Goal: Navigation & Orientation: Find specific page/section

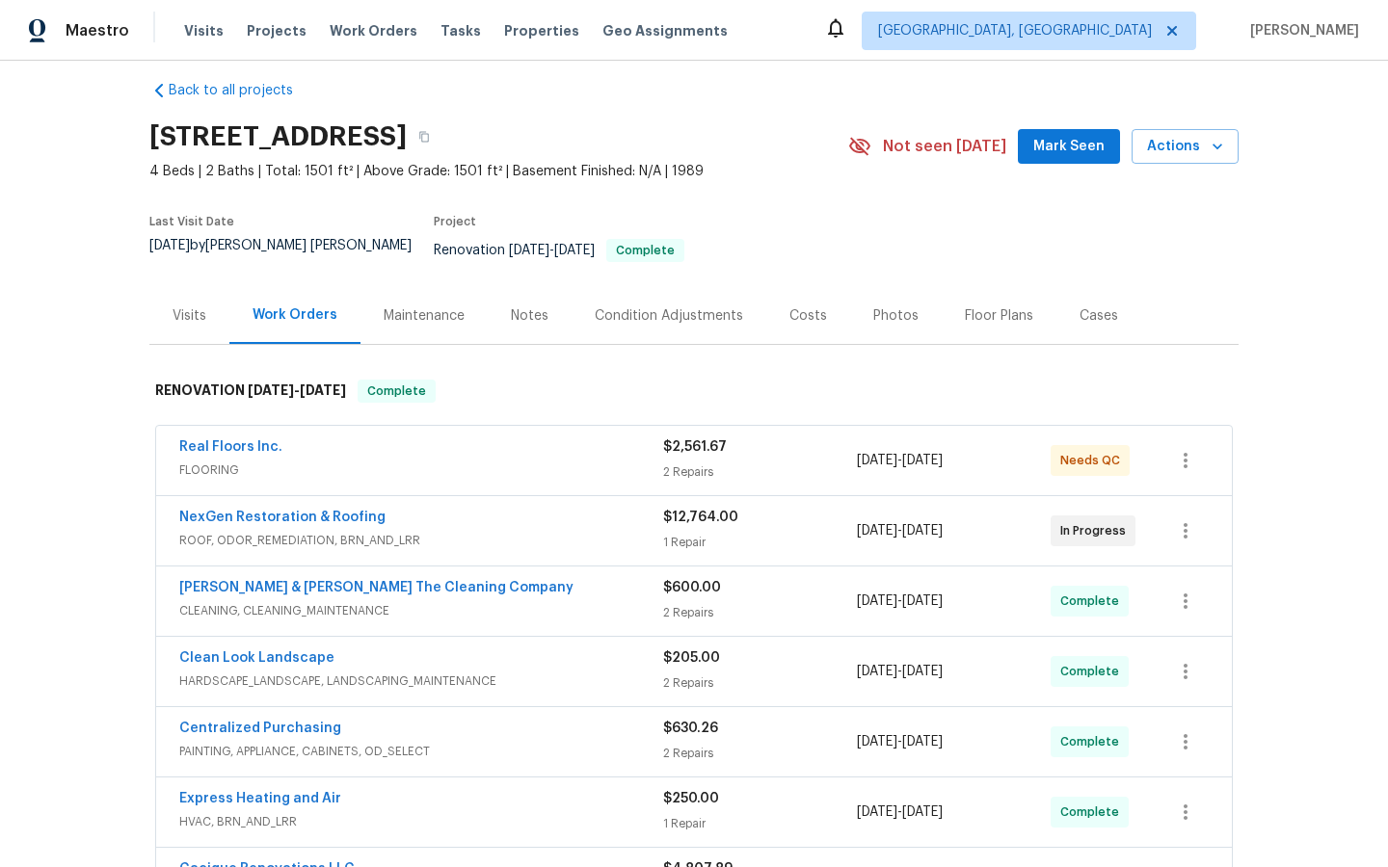
scroll to position [27, 0]
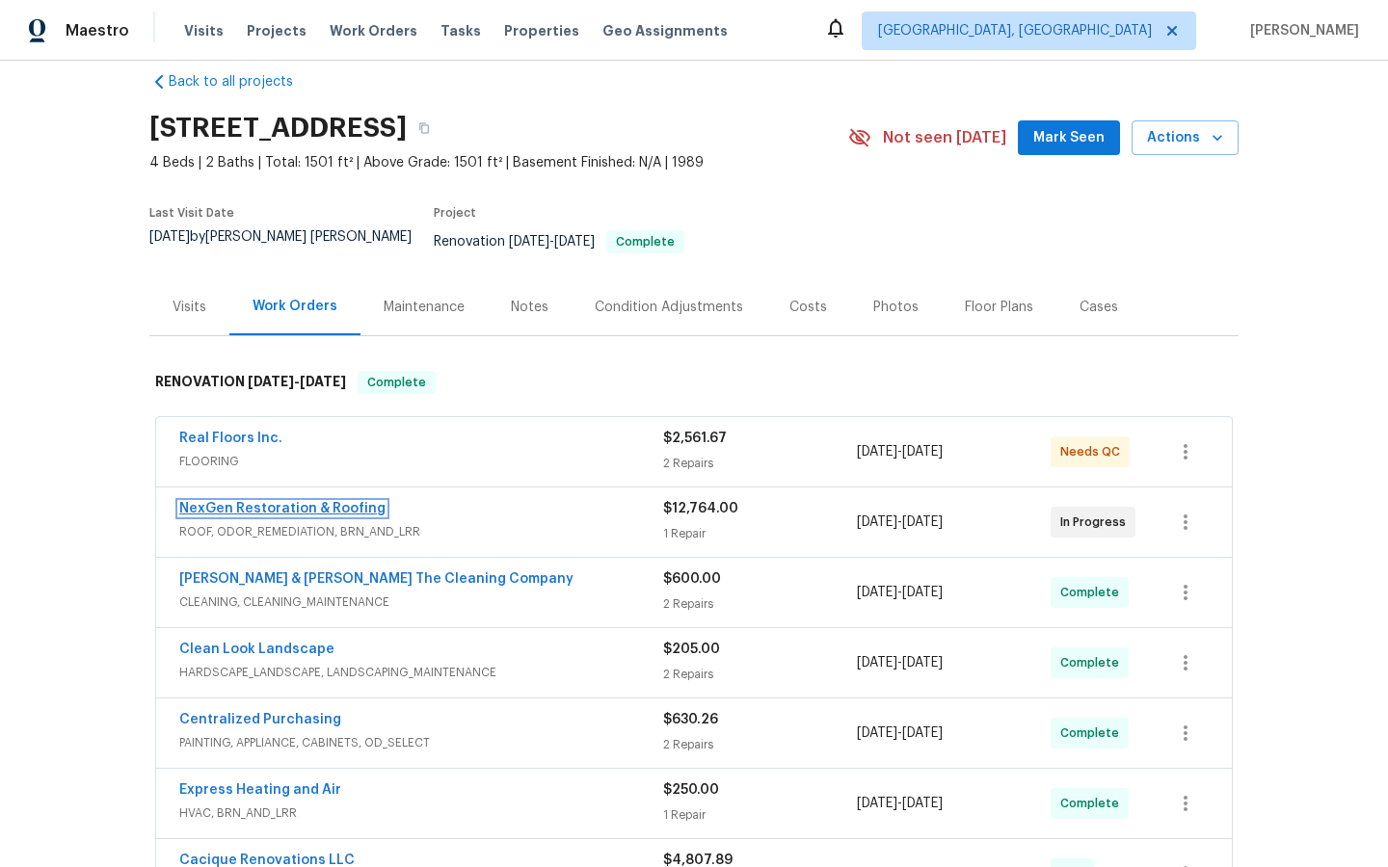
click at [295, 502] on link "NexGen Restoration & Roofing" at bounding box center [282, 508] width 206 height 13
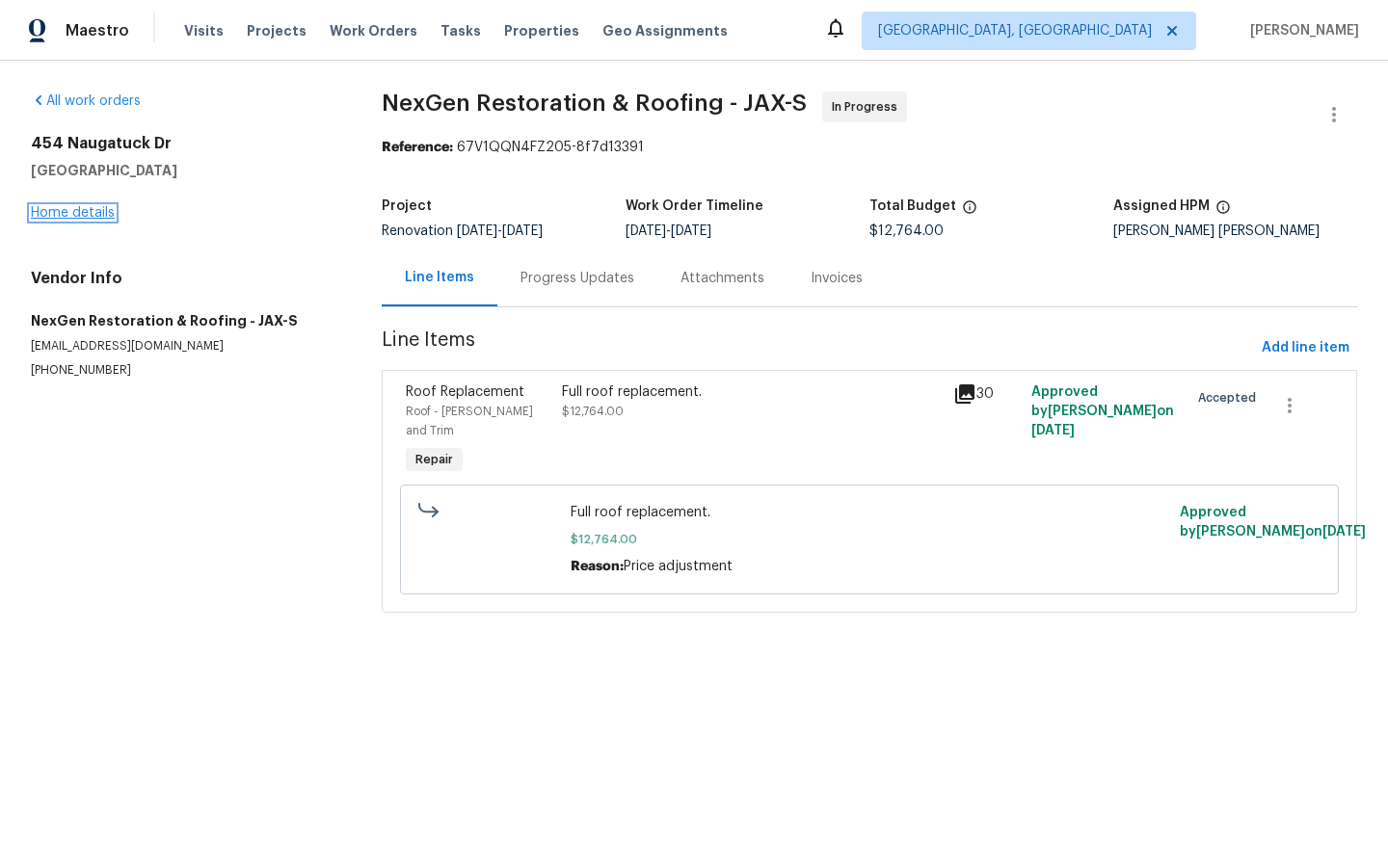
click at [66, 218] on link "Home details" at bounding box center [73, 212] width 84 height 13
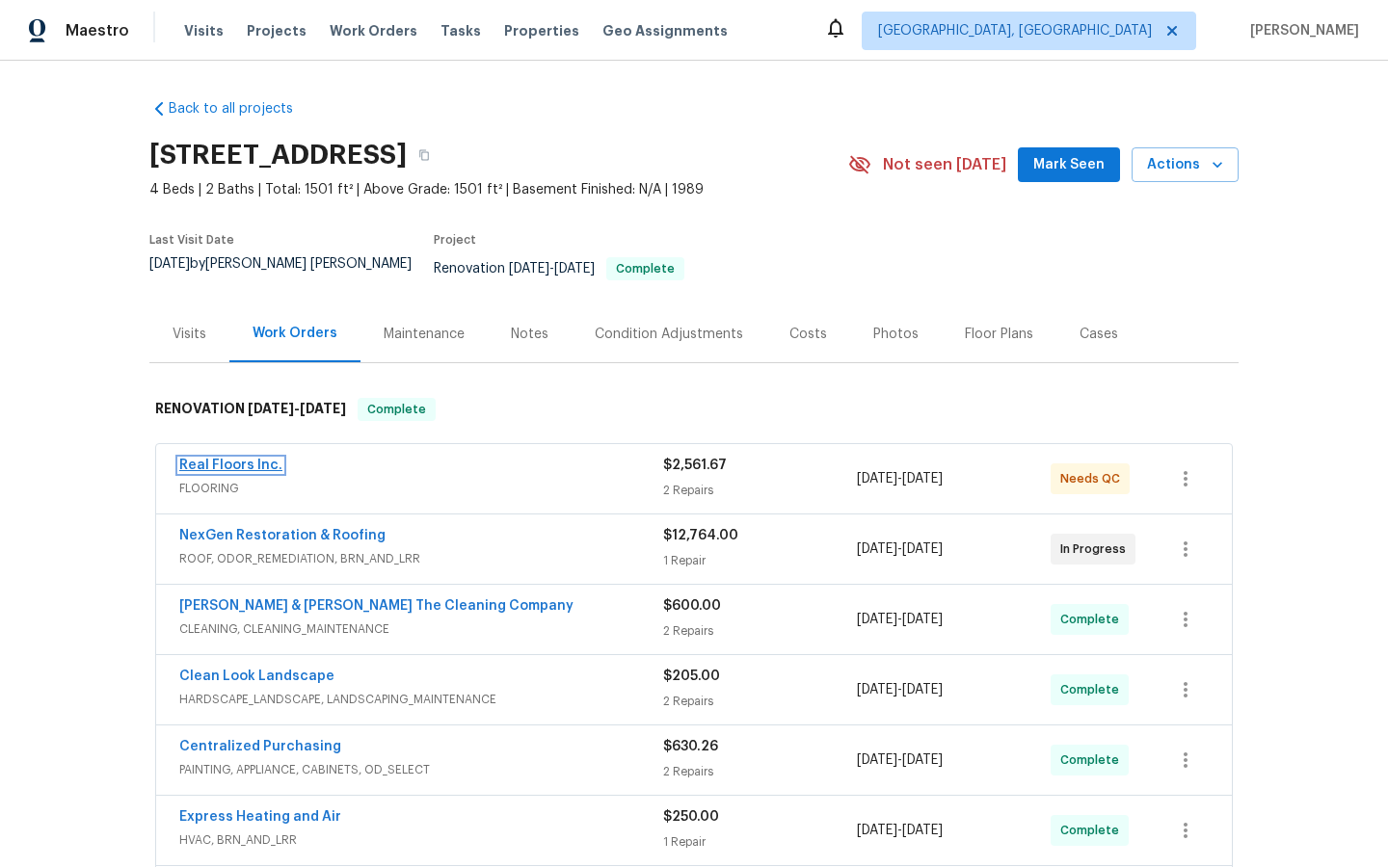
click at [217, 459] on link "Real Floors Inc." at bounding box center [230, 465] width 103 height 13
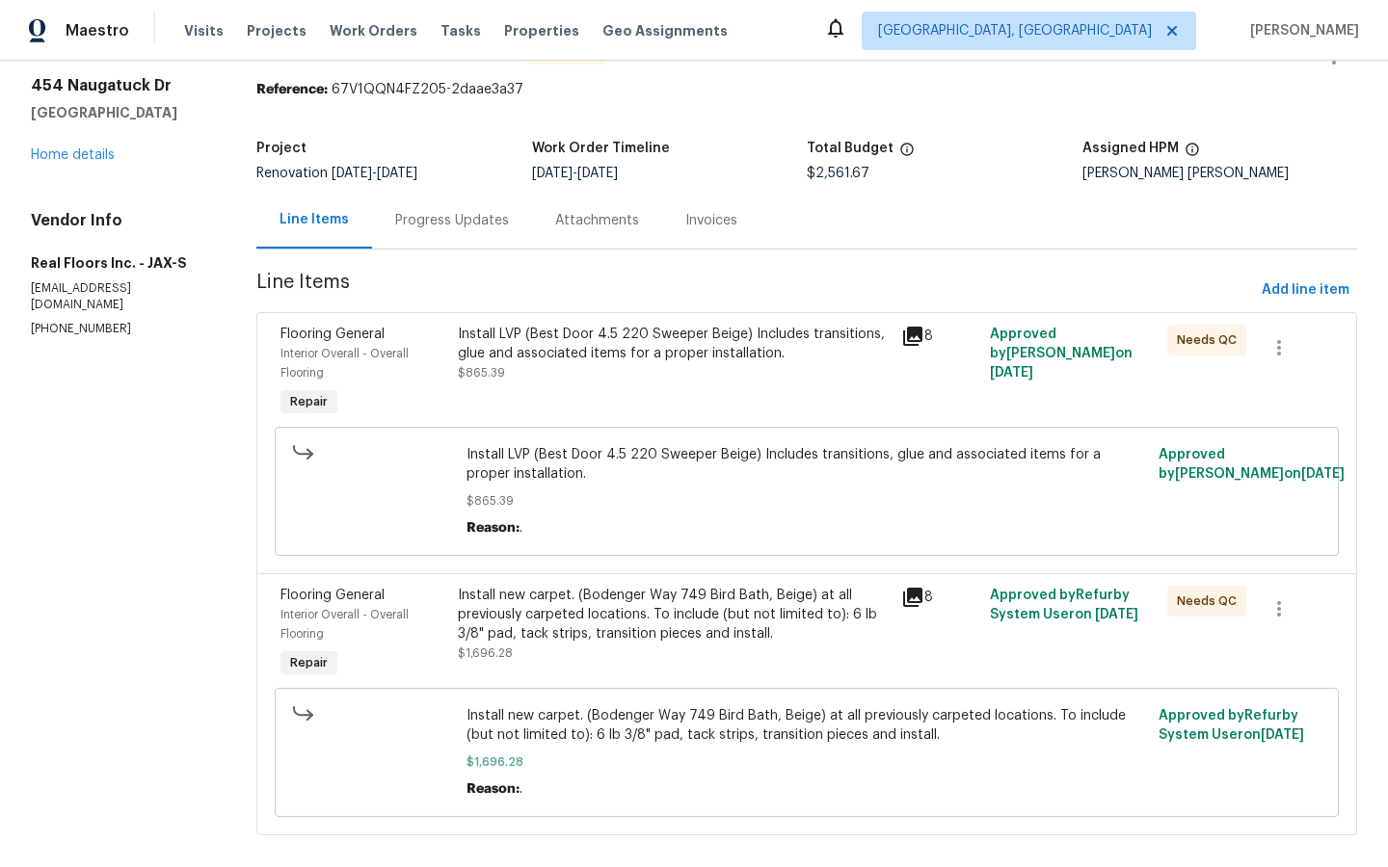
scroll to position [83, 0]
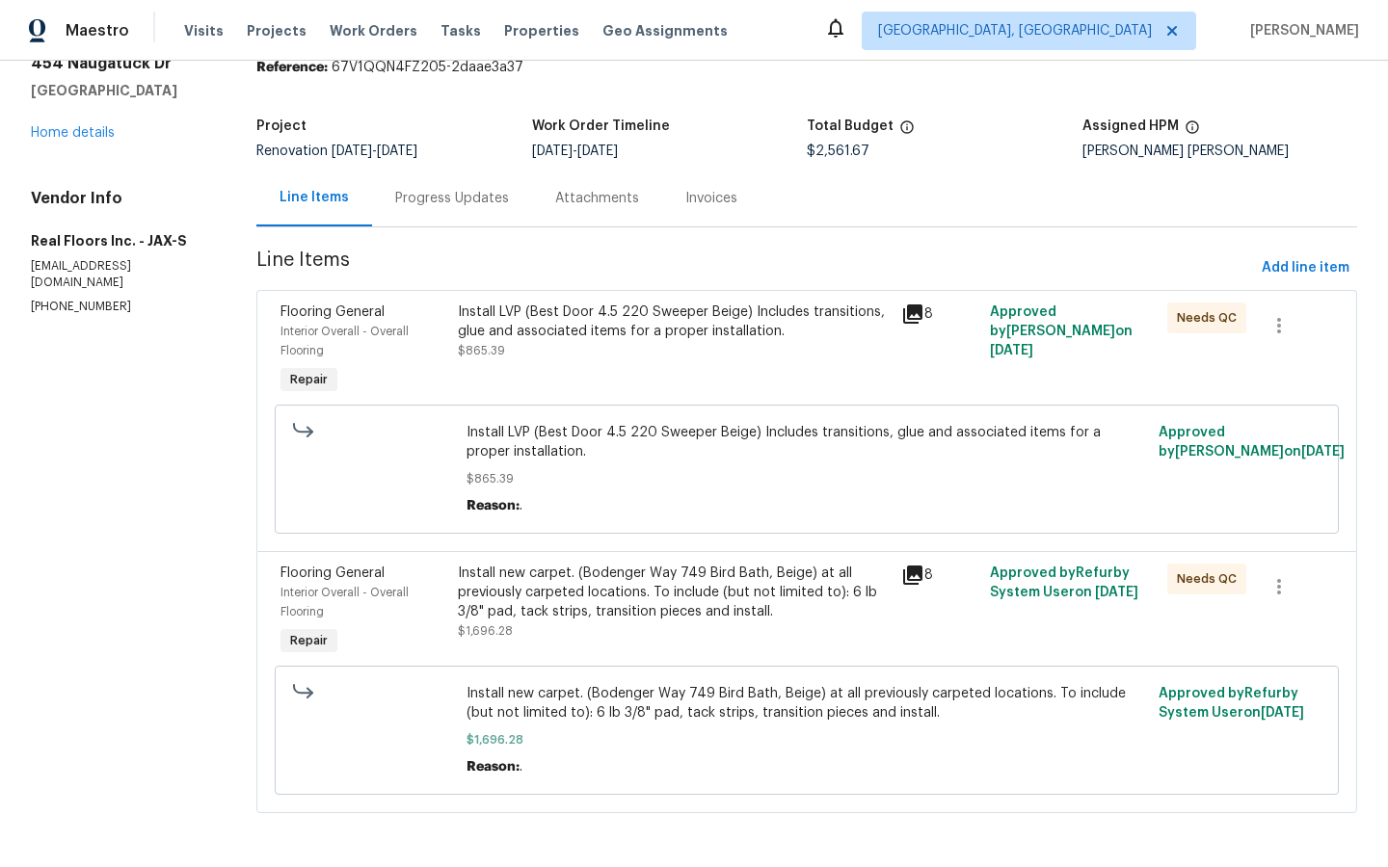
click at [66, 120] on div "[STREET_ADDRESS][PERSON_NAME] Home details" at bounding box center [120, 98] width 179 height 89
click at [66, 133] on link "Home details" at bounding box center [73, 132] width 84 height 13
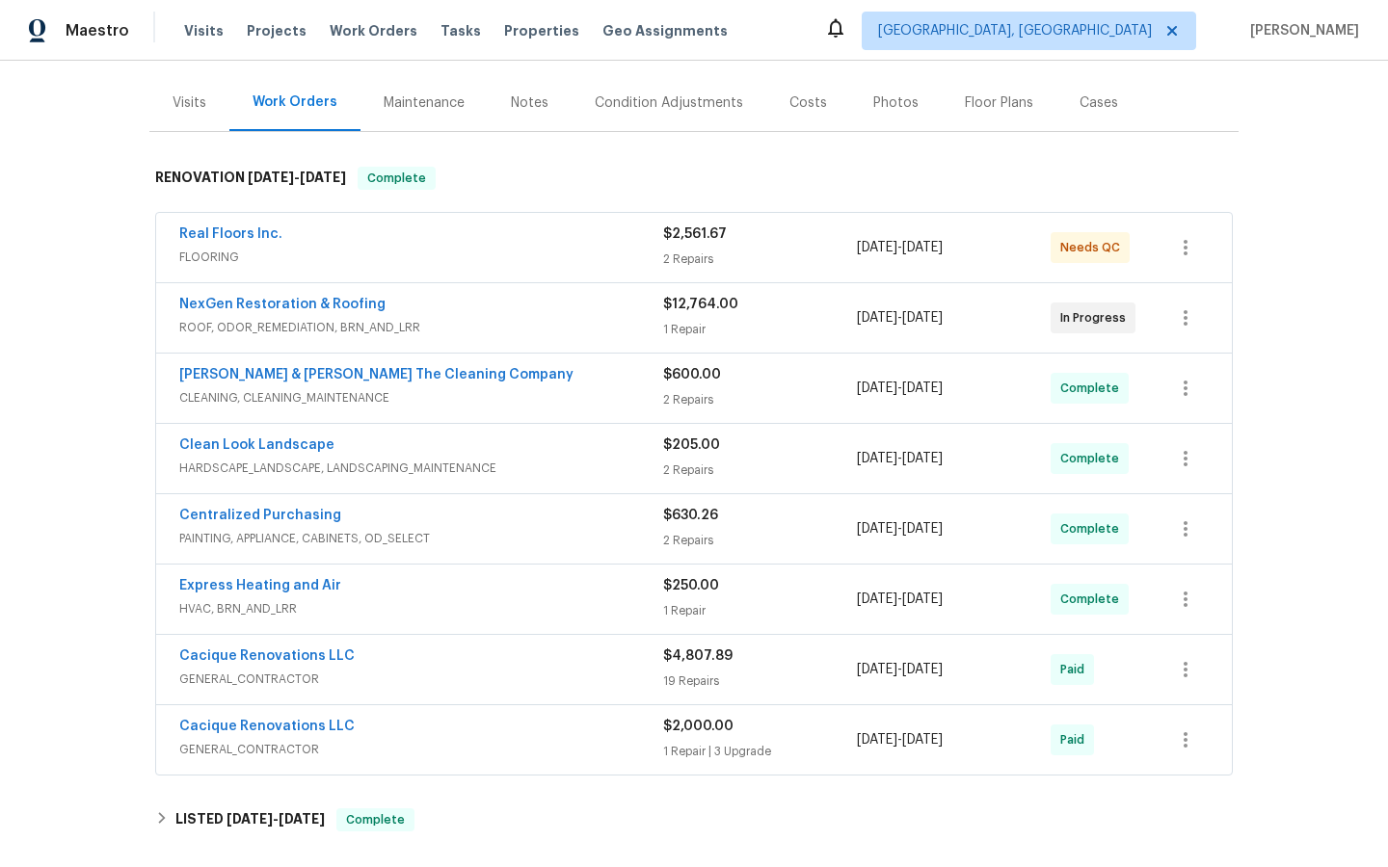
scroll to position [252, 0]
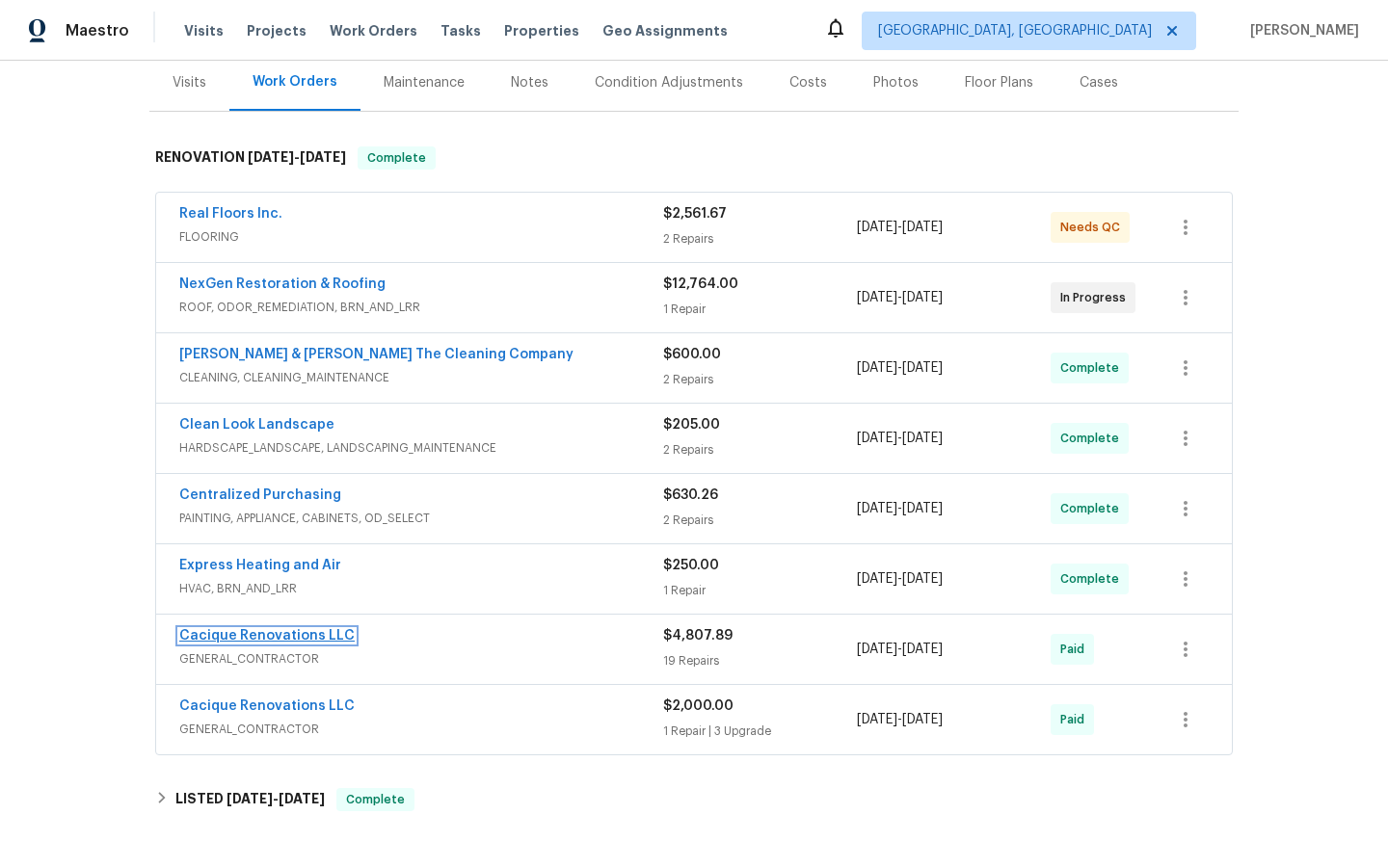
click at [250, 629] on link "Cacique Renovations LLC" at bounding box center [266, 635] width 175 height 13
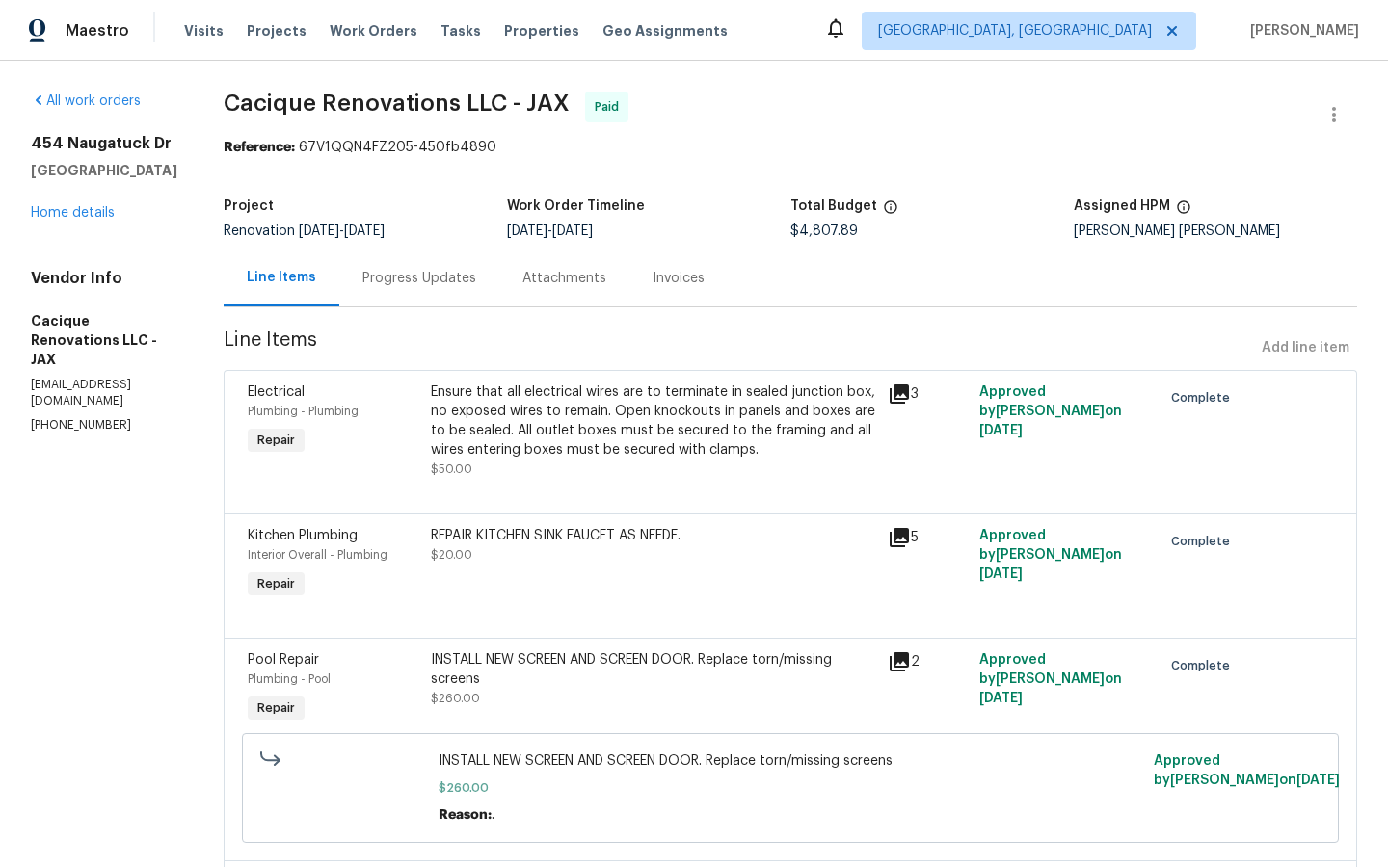
scroll to position [2, 0]
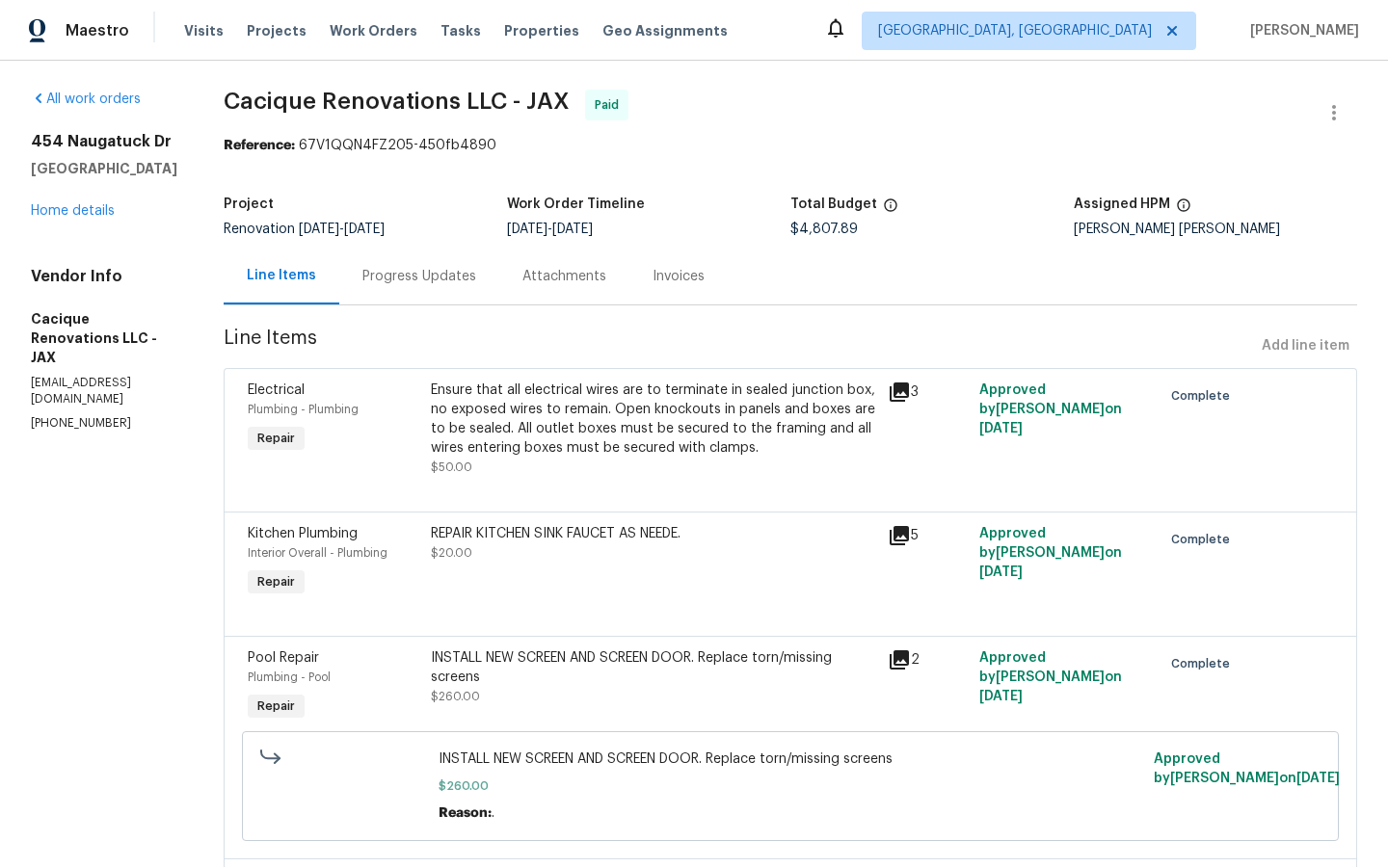
click at [909, 526] on icon at bounding box center [899, 535] width 19 height 19
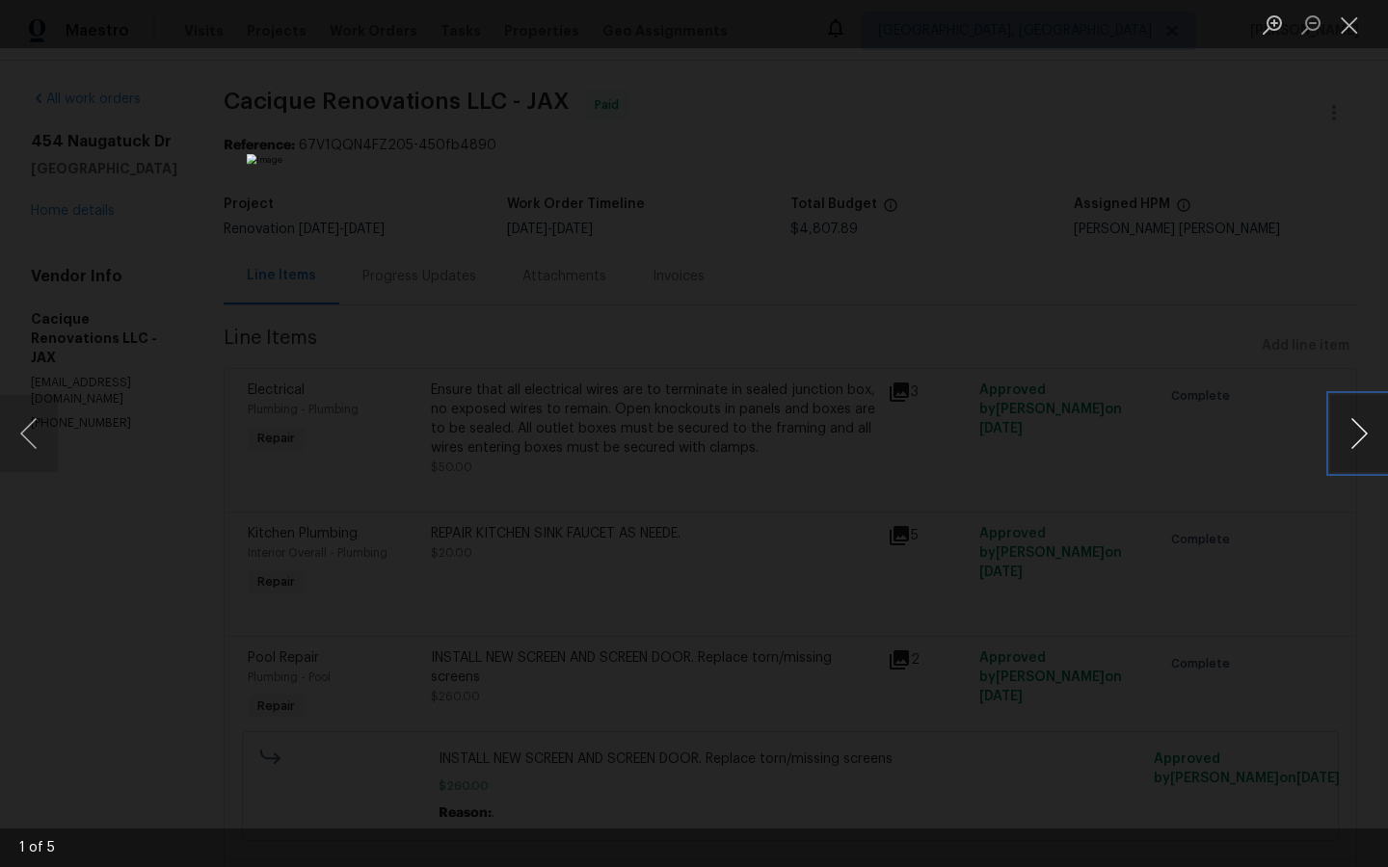
click at [1364, 431] on button "Next image" at bounding box center [1359, 433] width 58 height 77
click at [1279, 591] on div "Lightbox" at bounding box center [694, 433] width 1388 height 867
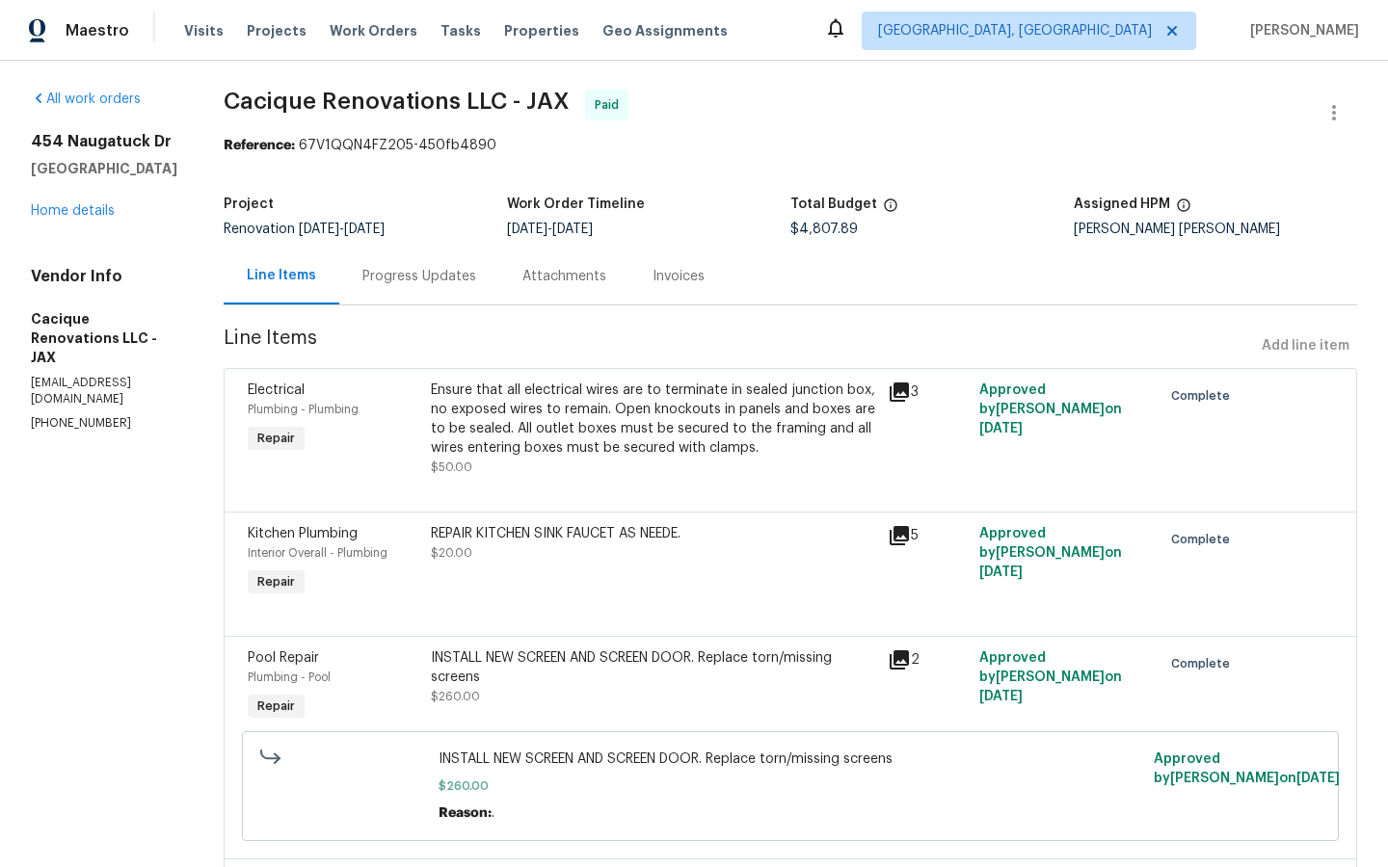
scroll to position [88, 0]
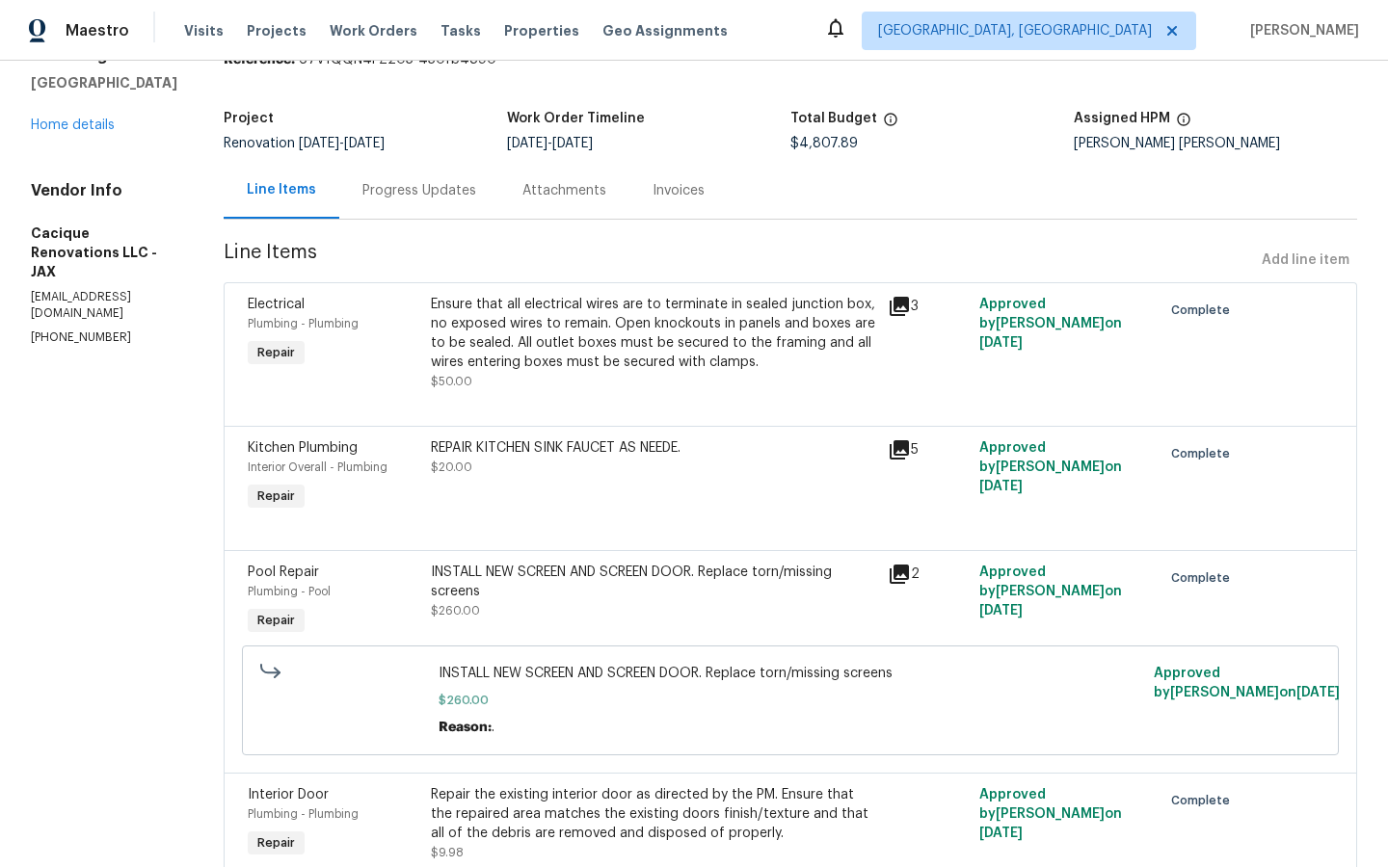
click at [909, 574] on icon at bounding box center [899, 574] width 19 height 19
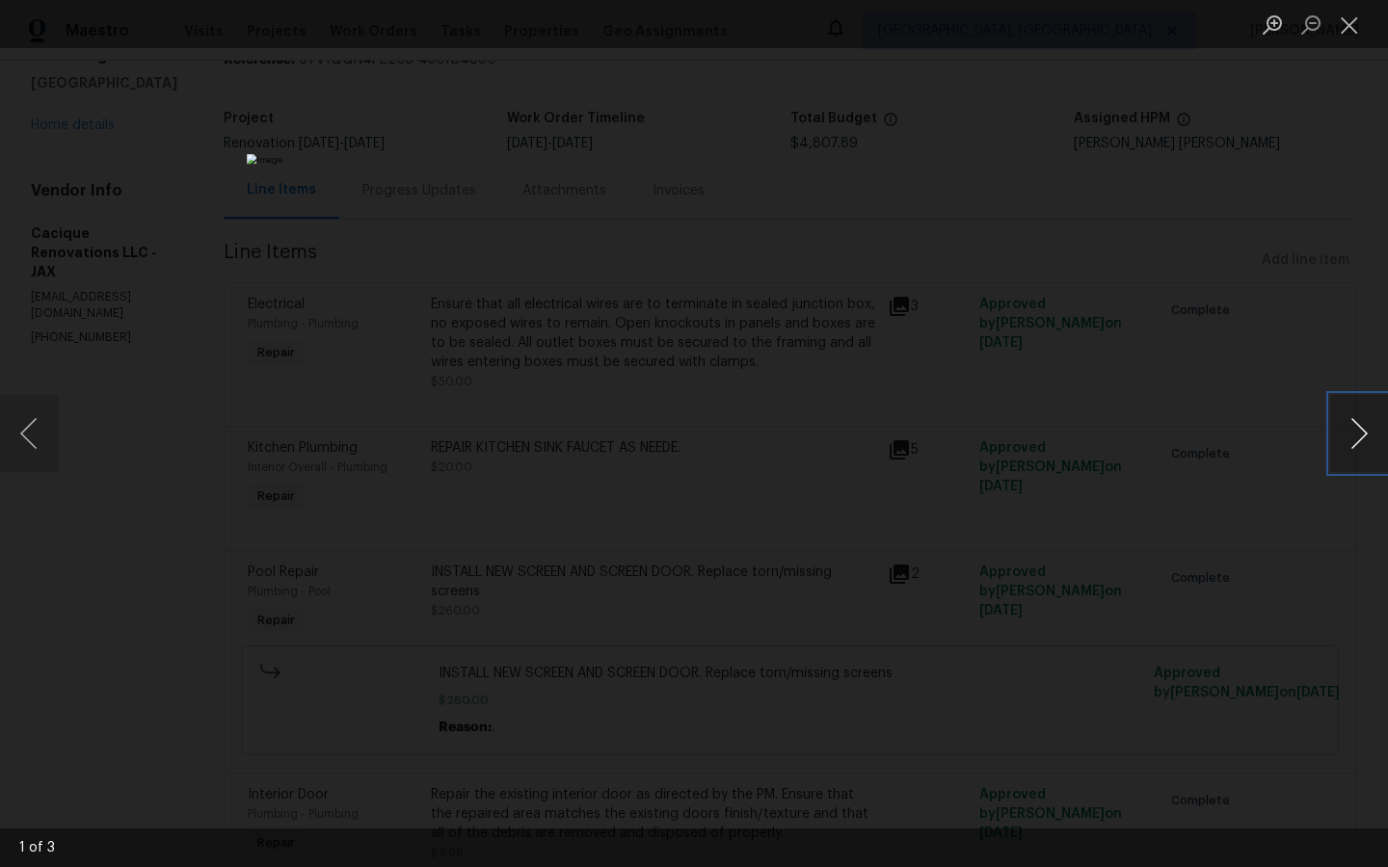
click at [1346, 438] on button "Next image" at bounding box center [1359, 433] width 58 height 77
click at [1192, 542] on div "Lightbox" at bounding box center [694, 433] width 1388 height 867
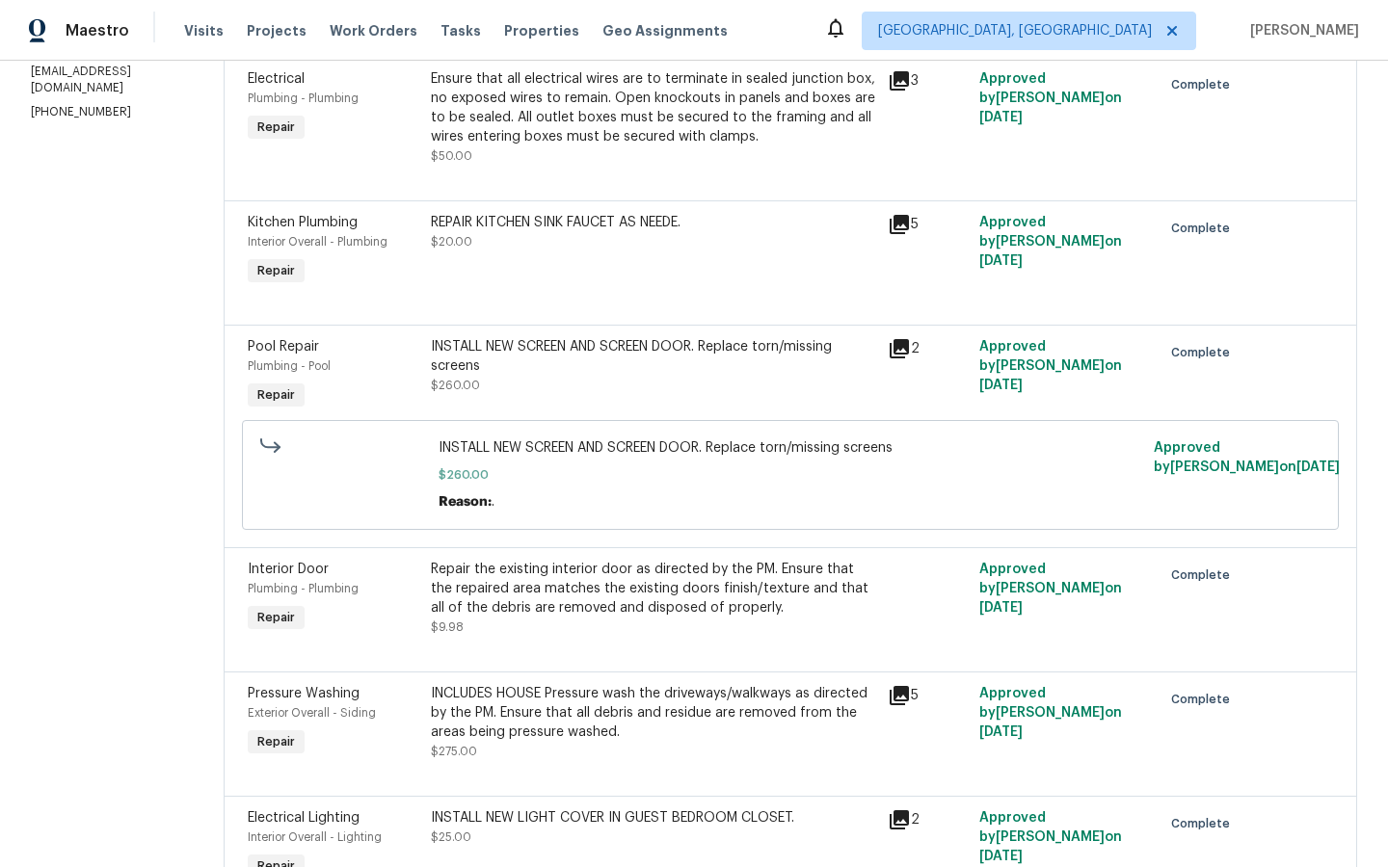
scroll to position [316, 0]
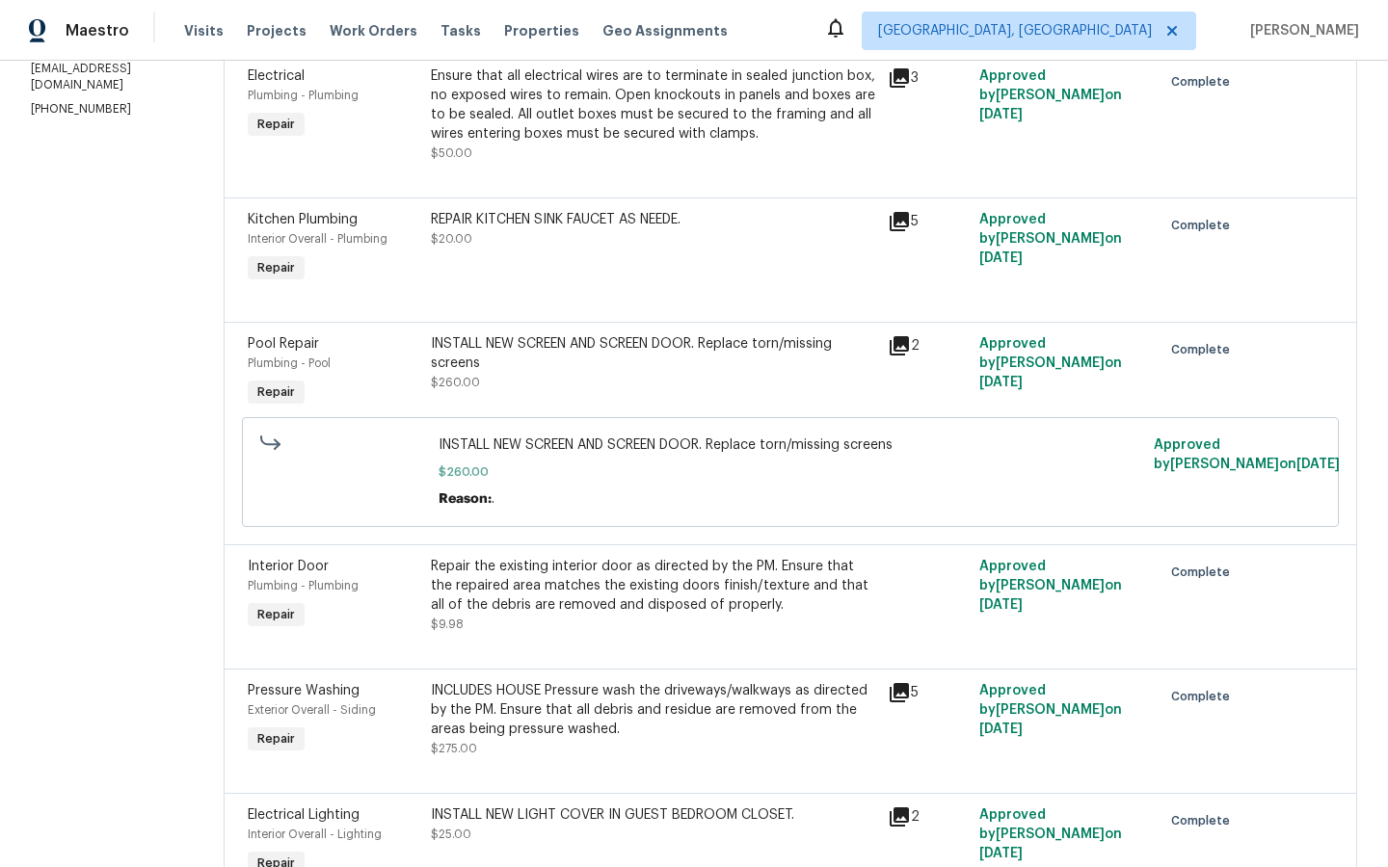
click at [909, 697] on icon at bounding box center [899, 692] width 19 height 19
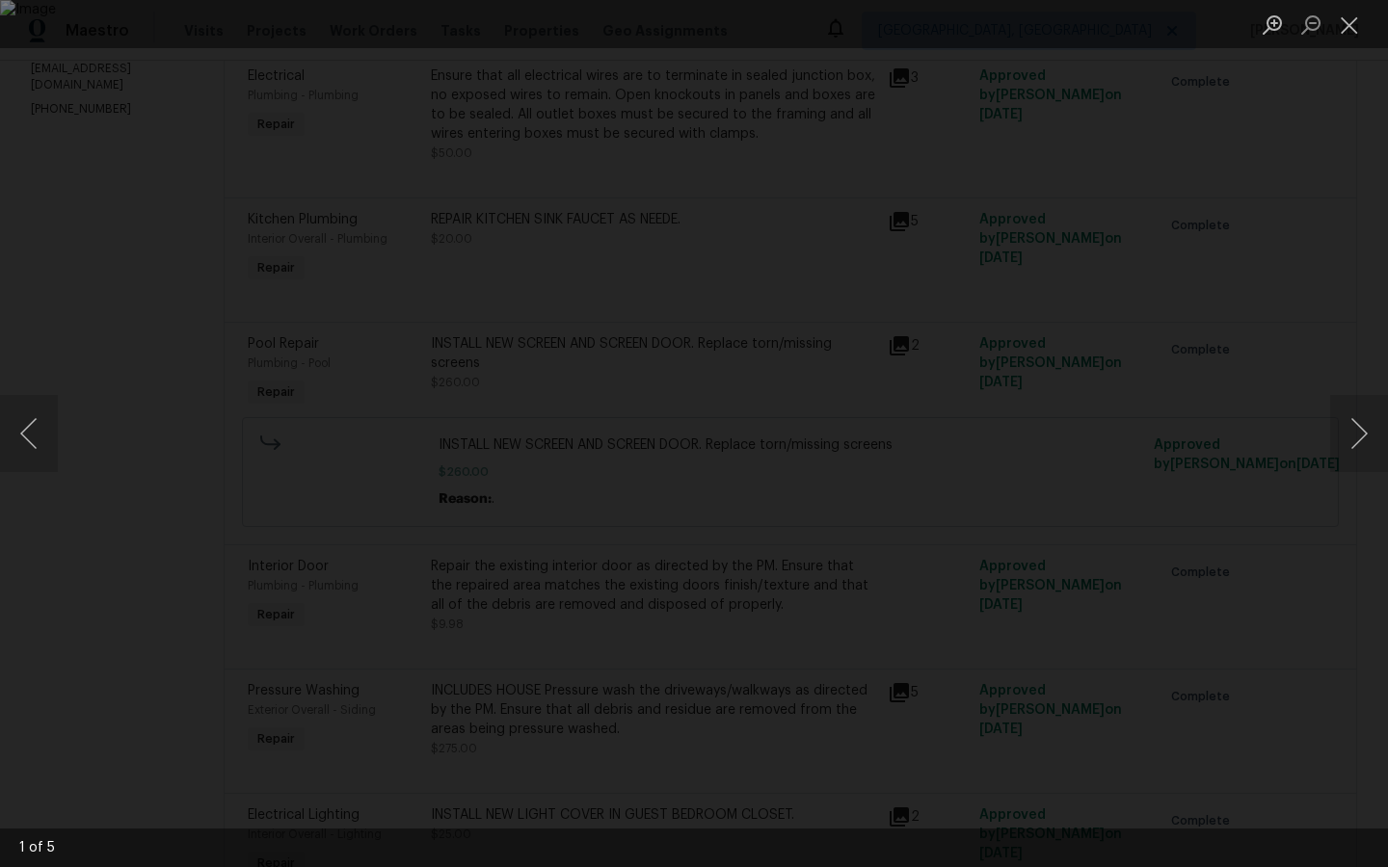
click at [1020, 612] on img "Lightbox" at bounding box center [694, 433] width 1388 height 867
click at [126, 405] on div "Lightbox" at bounding box center [694, 433] width 1388 height 867
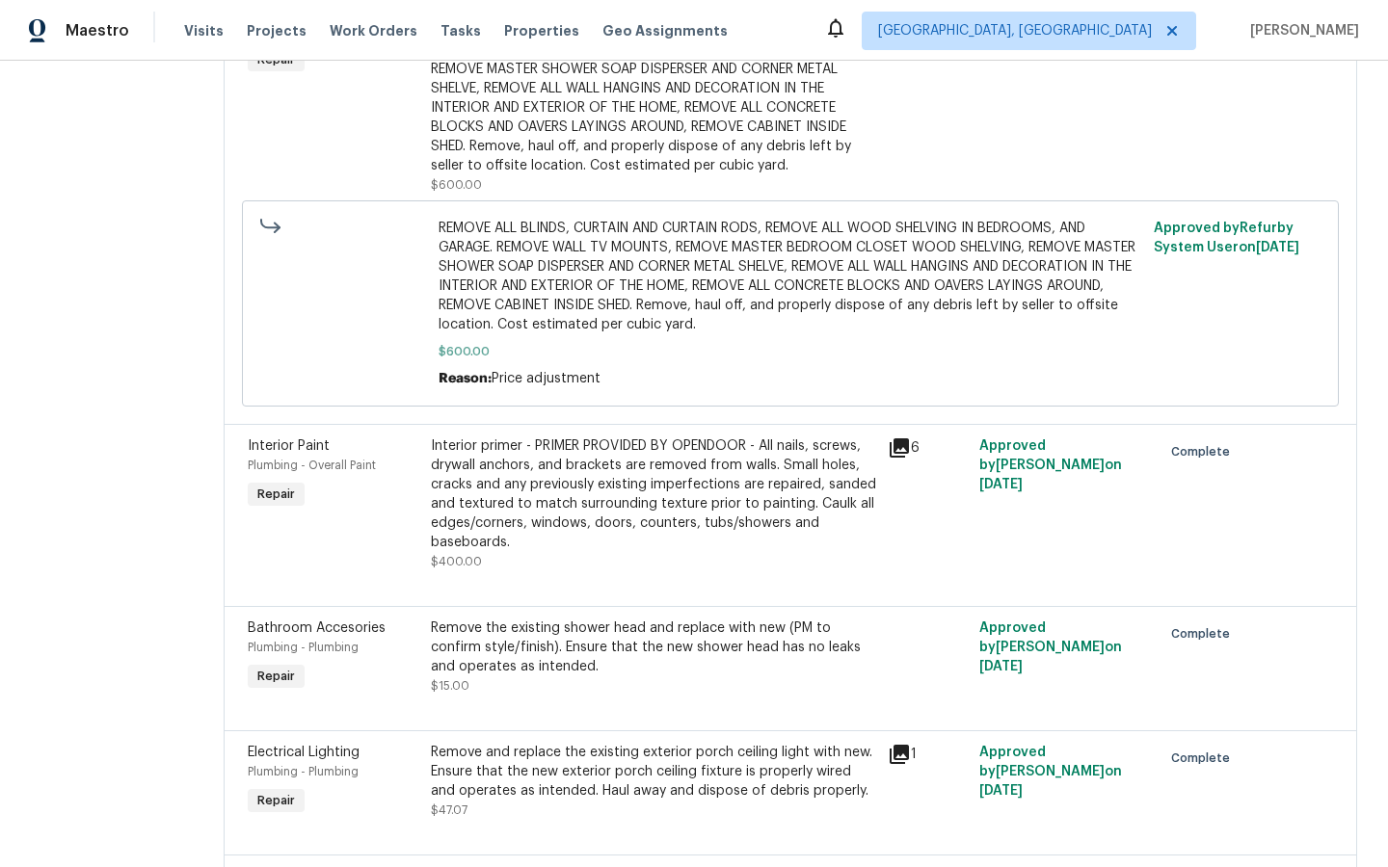
scroll to position [2049, 0]
